Goal: Navigation & Orientation: Find specific page/section

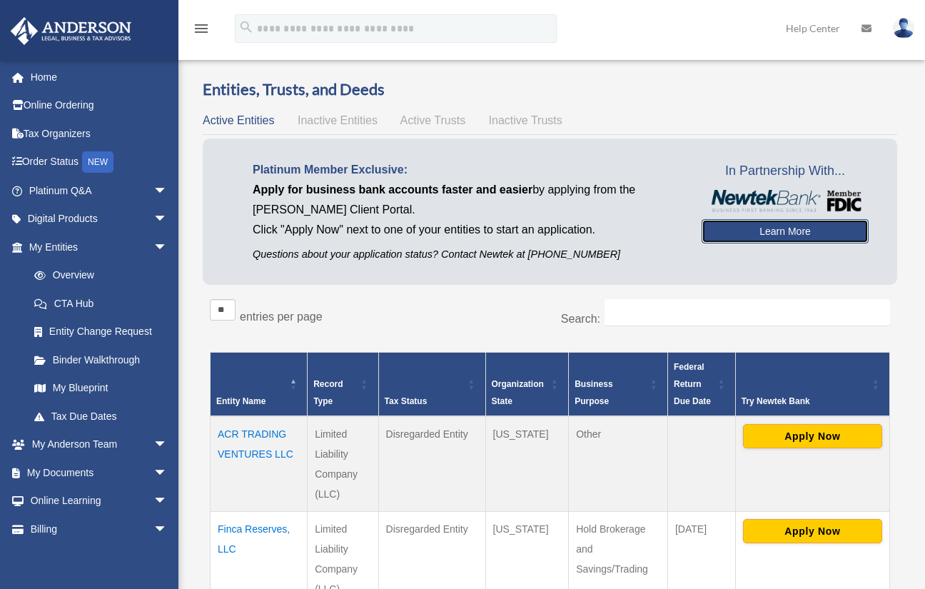
click at [798, 231] on link "Learn More" at bounding box center [785, 231] width 167 height 24
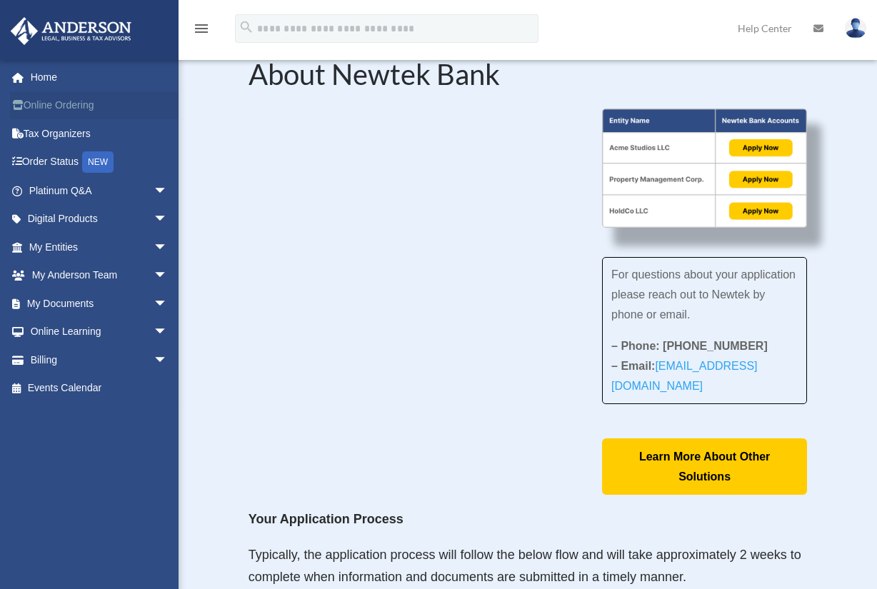
click at [78, 97] on link "Online Ordering" at bounding box center [99, 105] width 179 height 29
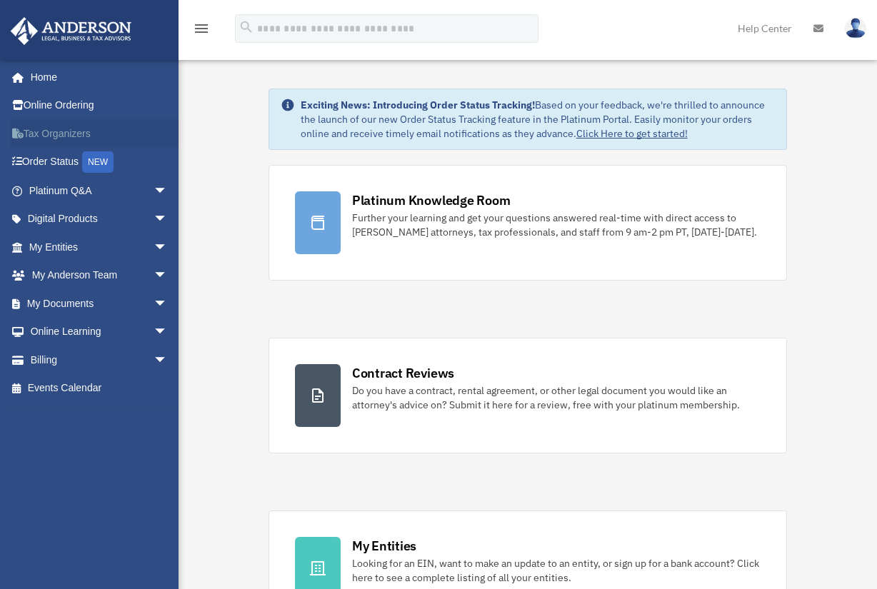
click at [70, 131] on link "Tax Organizers" at bounding box center [99, 133] width 179 height 29
